Goal: Task Accomplishment & Management: Manage account settings

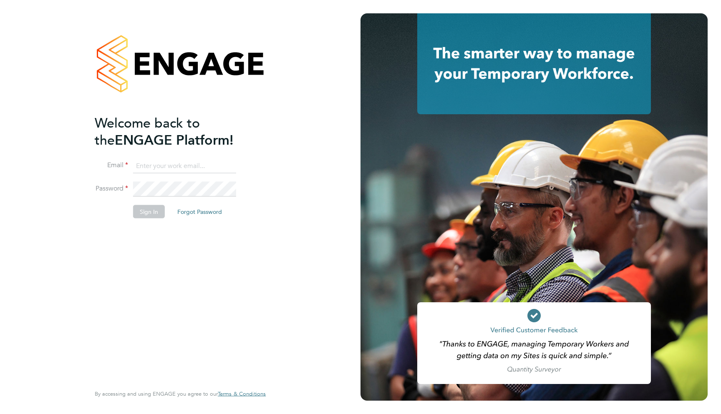
click at [185, 165] on input at bounding box center [184, 165] width 103 height 15
type input "support@engagelabs.io"
click at [183, 187] on div "Sorry, we are having problems connecting to our services." at bounding box center [180, 207] width 360 height 414
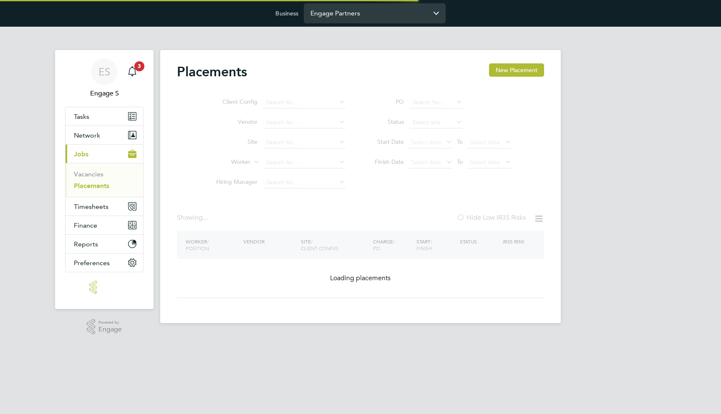
click at [352, 5] on input "Engage Partners" at bounding box center [375, 13] width 142 height 20
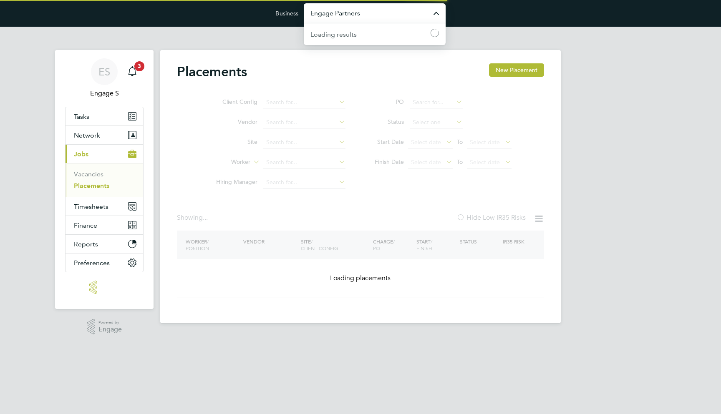
click at [352, 8] on input "Engage Partners" at bounding box center [375, 13] width 142 height 20
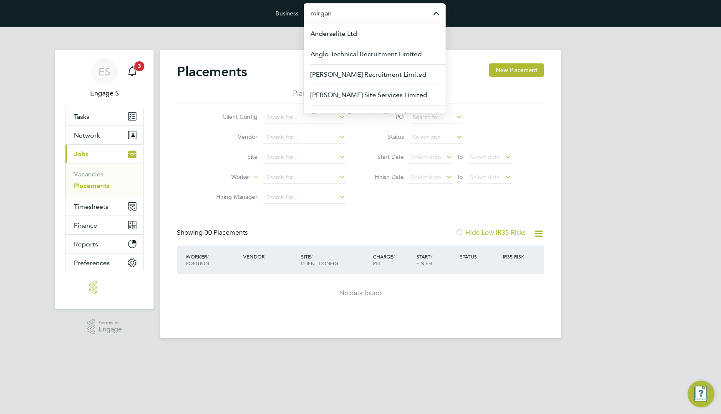
type input "mirgan"
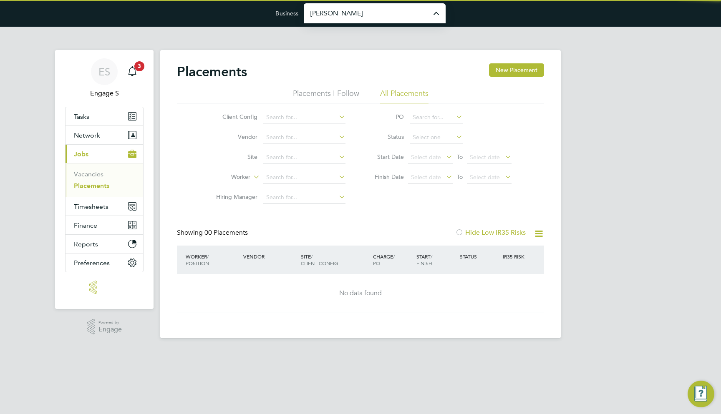
type input "[PERSON_NAME] Construction & Infrastructure Ltd"
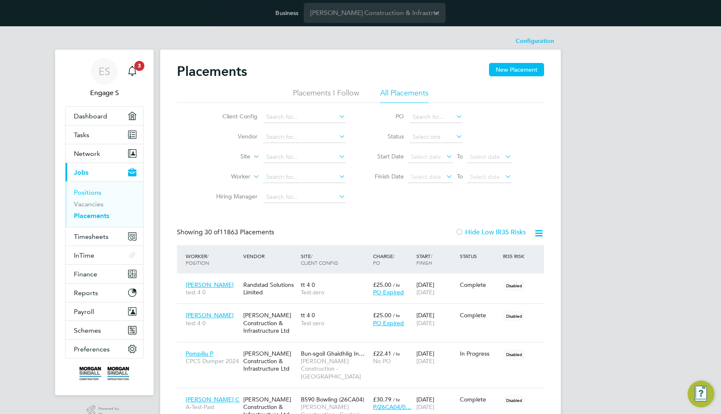
click at [93, 191] on link "Positions" at bounding box center [88, 192] width 28 height 8
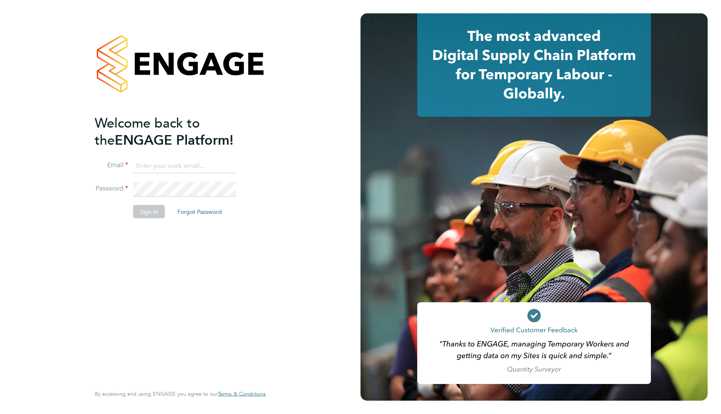
click at [198, 160] on input at bounding box center [184, 165] width 103 height 15
type input "support@engagelabs.io"
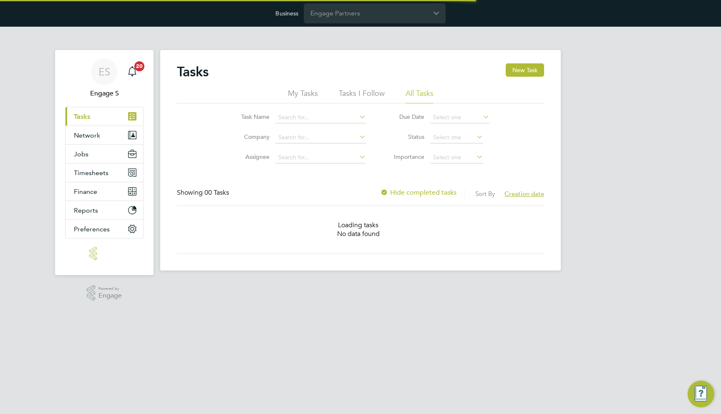
click at [344, 15] on input "Engage Partners" at bounding box center [375, 13] width 142 height 20
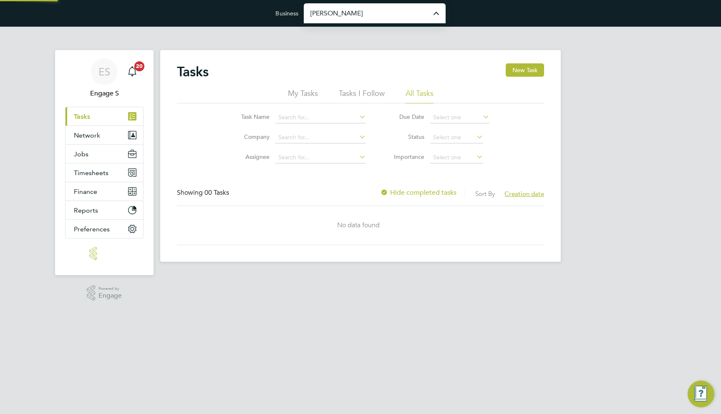
type input "[PERSON_NAME] Construction & Infrastructure Ltd"
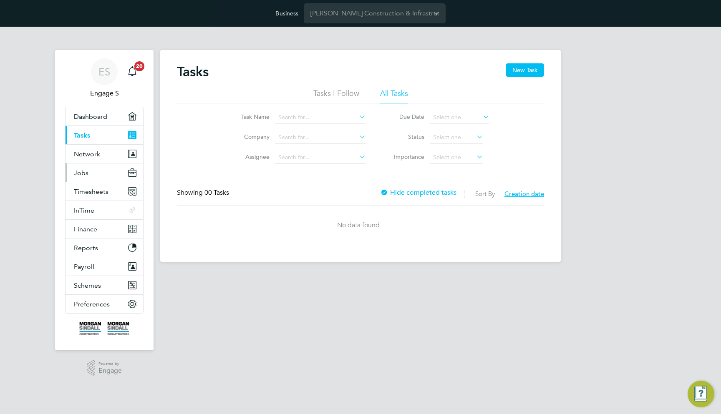
click at [105, 175] on button "Jobs" at bounding box center [104, 172] width 78 height 18
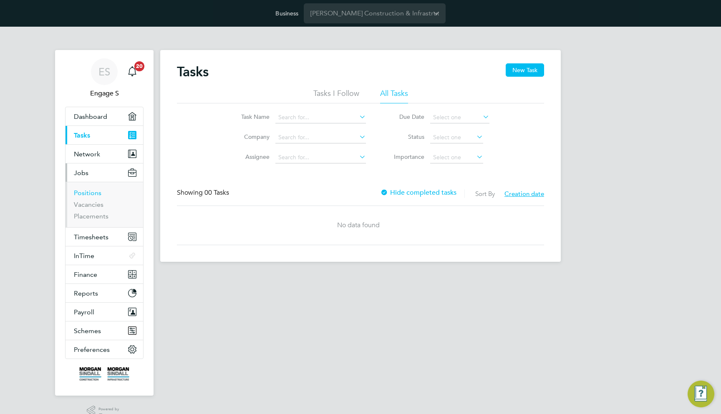
click at [93, 192] on link "Positions" at bounding box center [88, 193] width 28 height 8
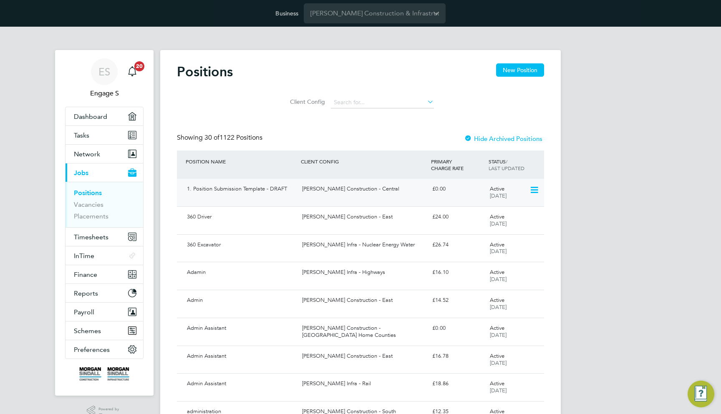
click at [270, 188] on div "1. Position Submission Template - DRAFT" at bounding box center [240, 189] width 115 height 14
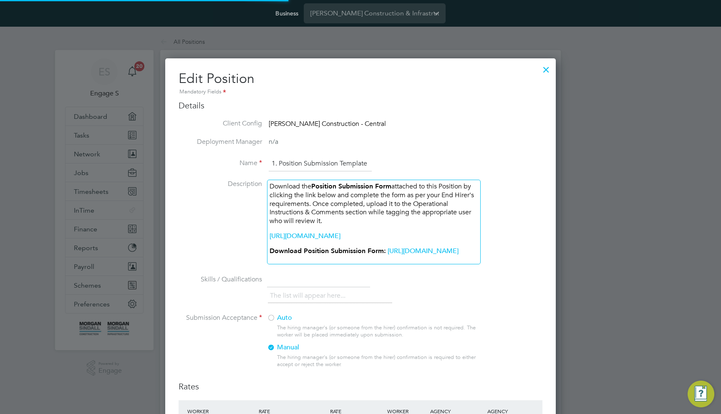
scroll to position [651, 391]
drag, startPoint x: 311, startPoint y: 264, endPoint x: 272, endPoint y: 231, distance: 51.2
click at [272, 231] on div "Download the Position Submission Form attached to this Position by clicking the…" at bounding box center [374, 222] width 214 height 85
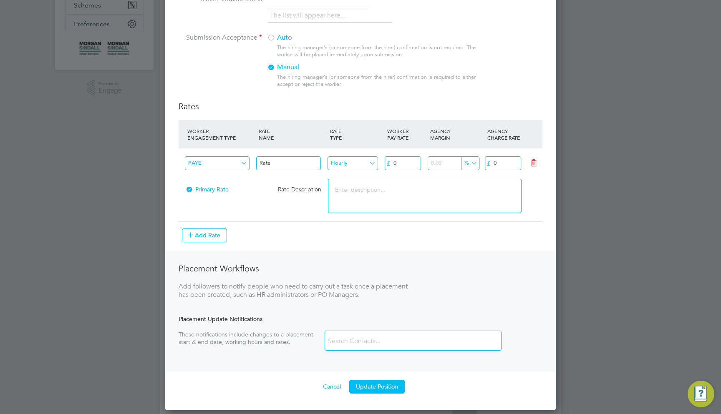
scroll to position [285, 0]
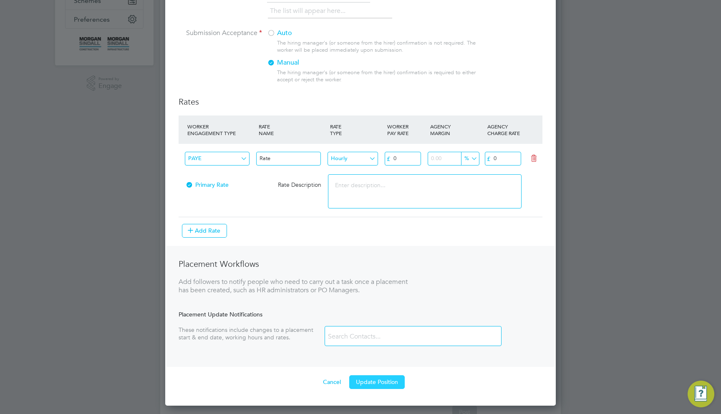
click at [362, 382] on button "Update Position" at bounding box center [376, 381] width 55 height 13
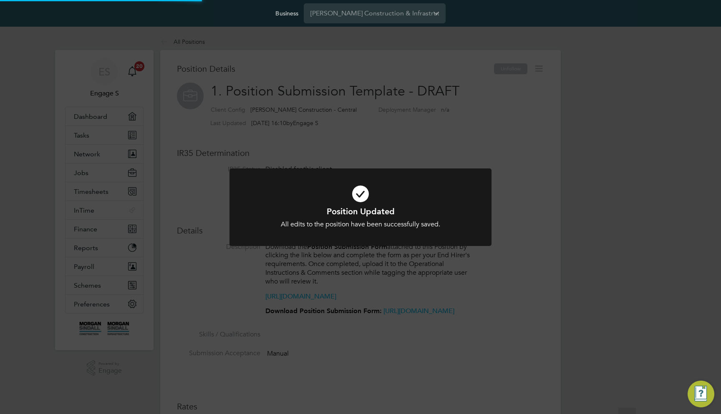
scroll to position [8, 126]
click at [525, 143] on div "Position Updated All edits to the position have been successfully saved. Cancel…" at bounding box center [360, 207] width 721 height 414
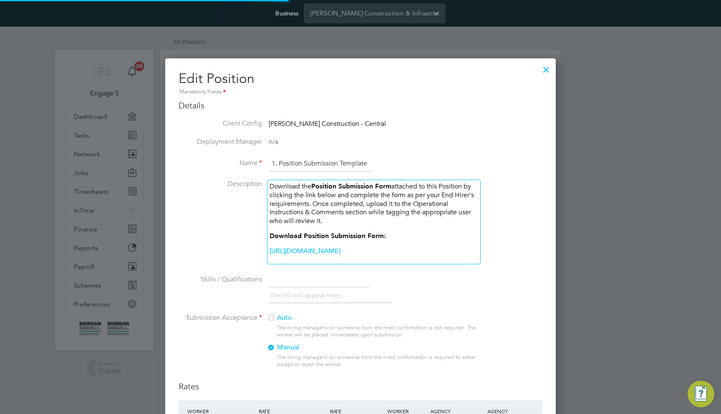
scroll to position [635, 391]
click at [397, 238] on div "Download the Position Submission Form attached to this Position by clicking the…" at bounding box center [374, 222] width 214 height 85
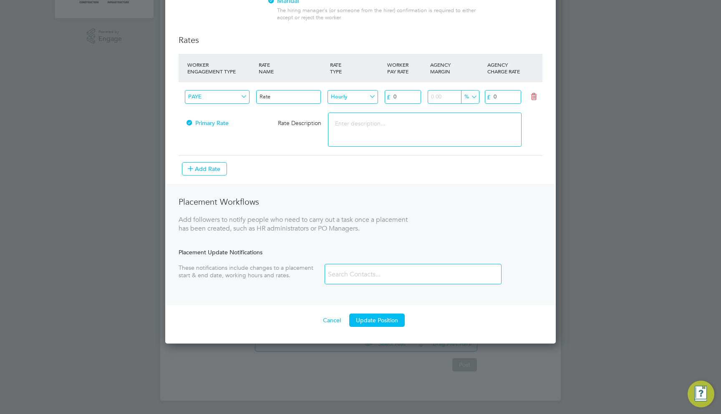
scroll to position [336, 0]
click at [372, 327] on button "Update Position" at bounding box center [376, 320] width 55 height 13
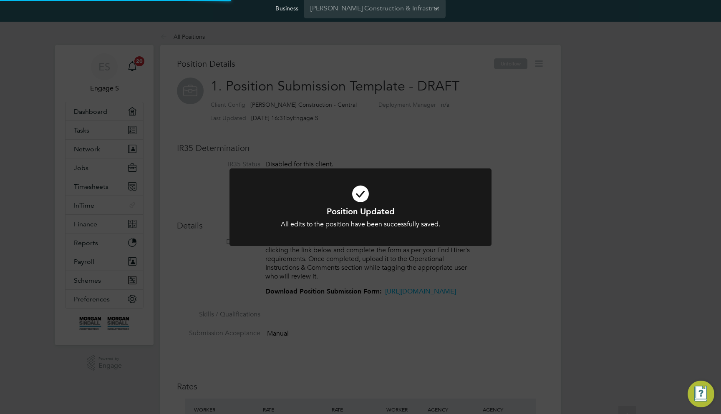
scroll to position [0, 0]
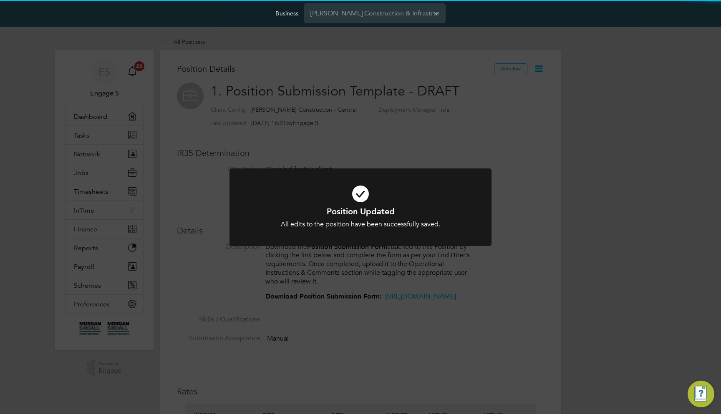
click at [485, 272] on div "Position Updated All edits to the position have been successfully saved. Cancel…" at bounding box center [360, 207] width 721 height 414
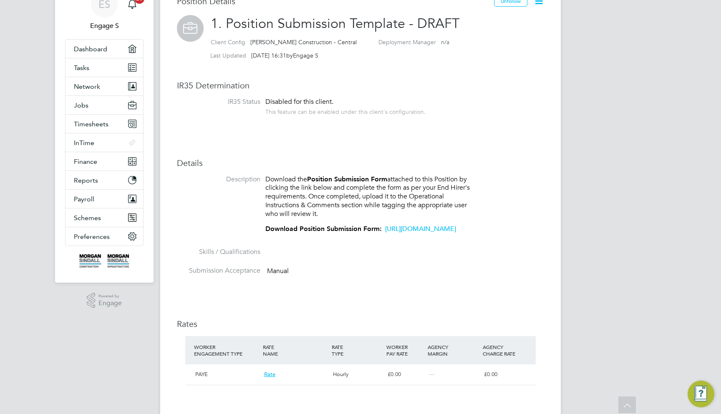
click at [385, 233] on link "[URL][DOMAIN_NAME]" at bounding box center [420, 229] width 71 height 8
